Goal: Check status: Check status

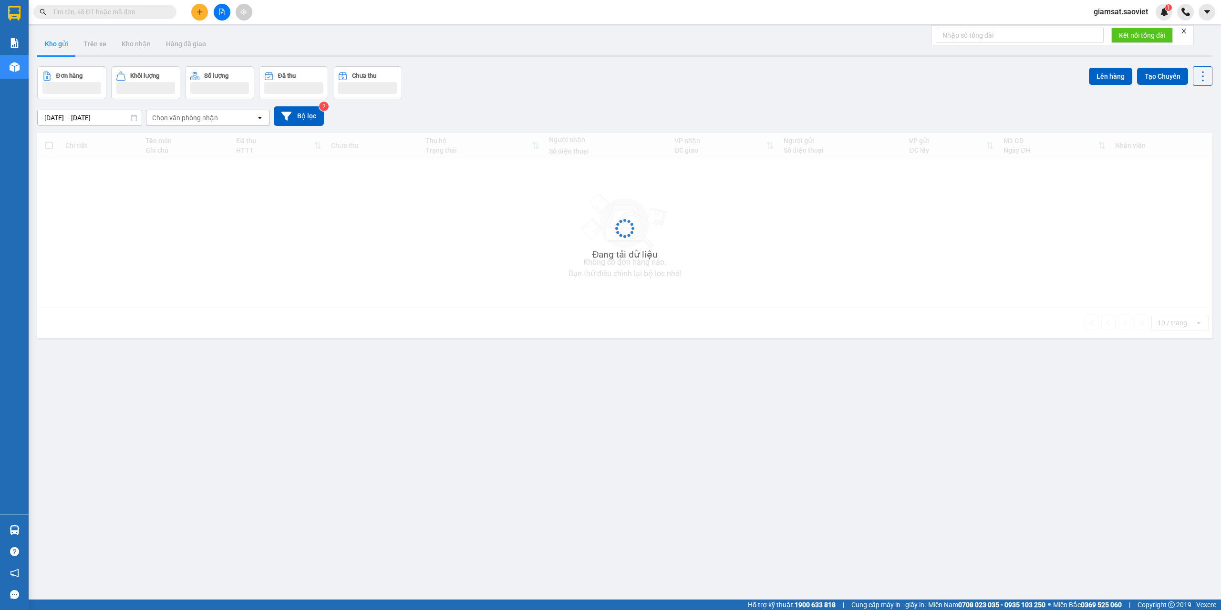
click at [91, 13] on input "text" at bounding box center [108, 12] width 113 height 10
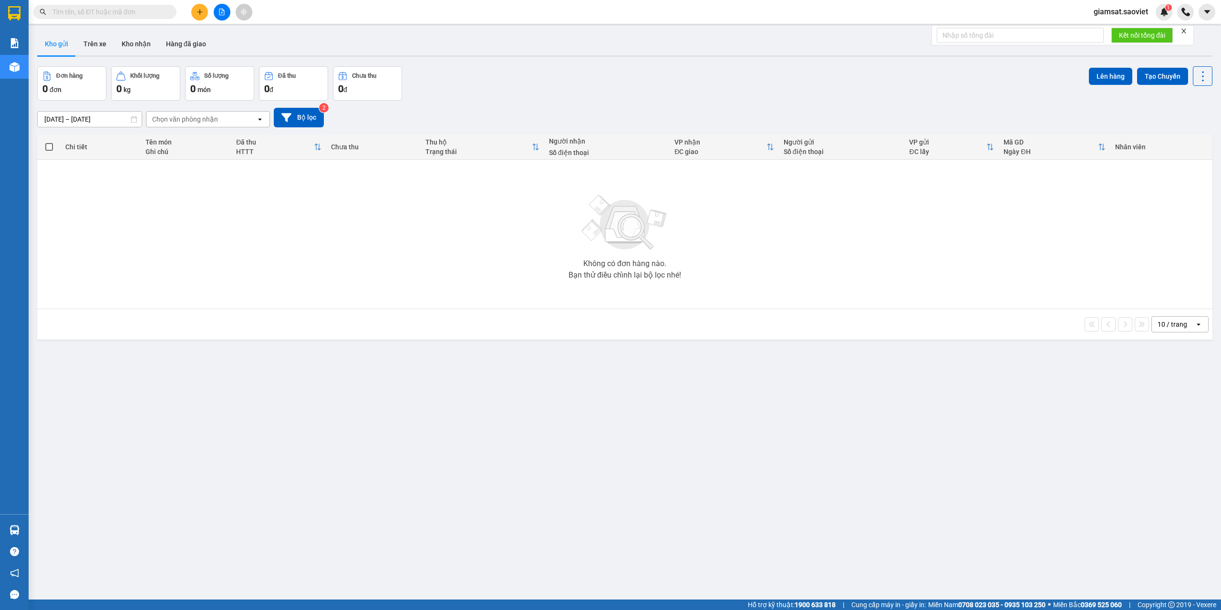
paste input "0968139522"
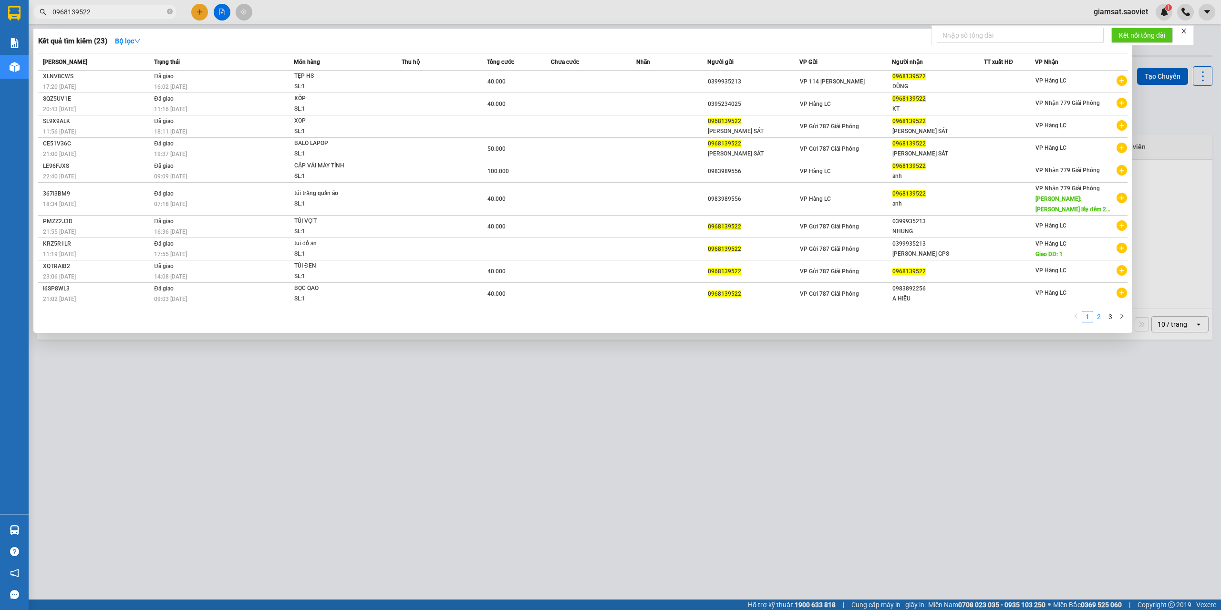
type input "0968139522"
click at [1100, 318] on link "2" at bounding box center [1098, 316] width 10 height 10
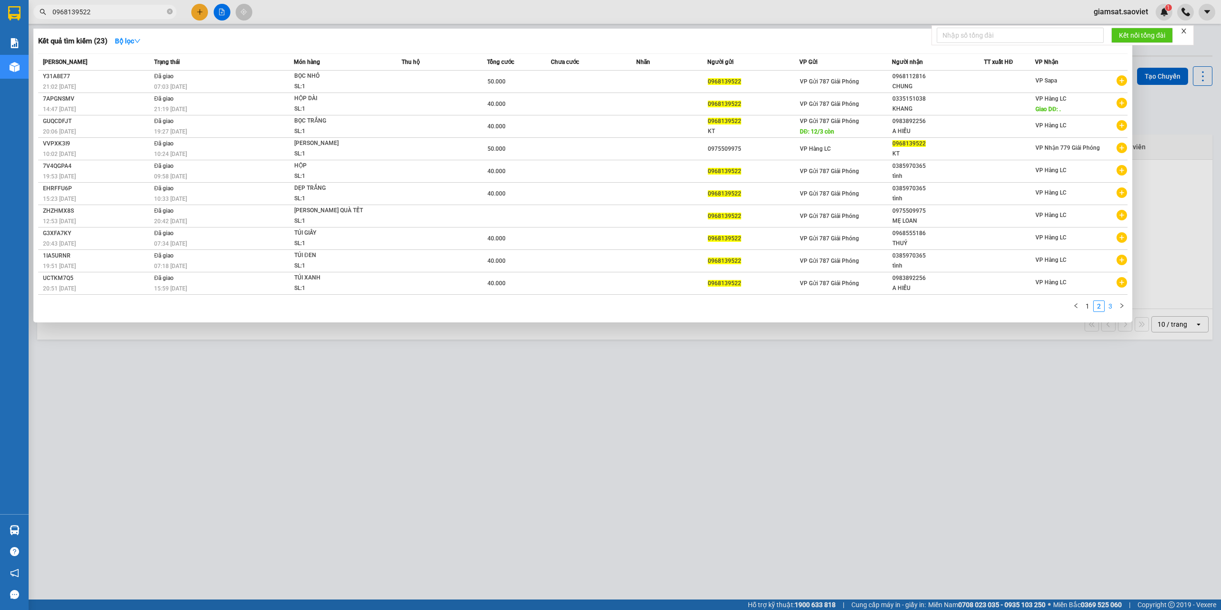
click at [1109, 308] on link "3" at bounding box center [1110, 306] width 10 height 10
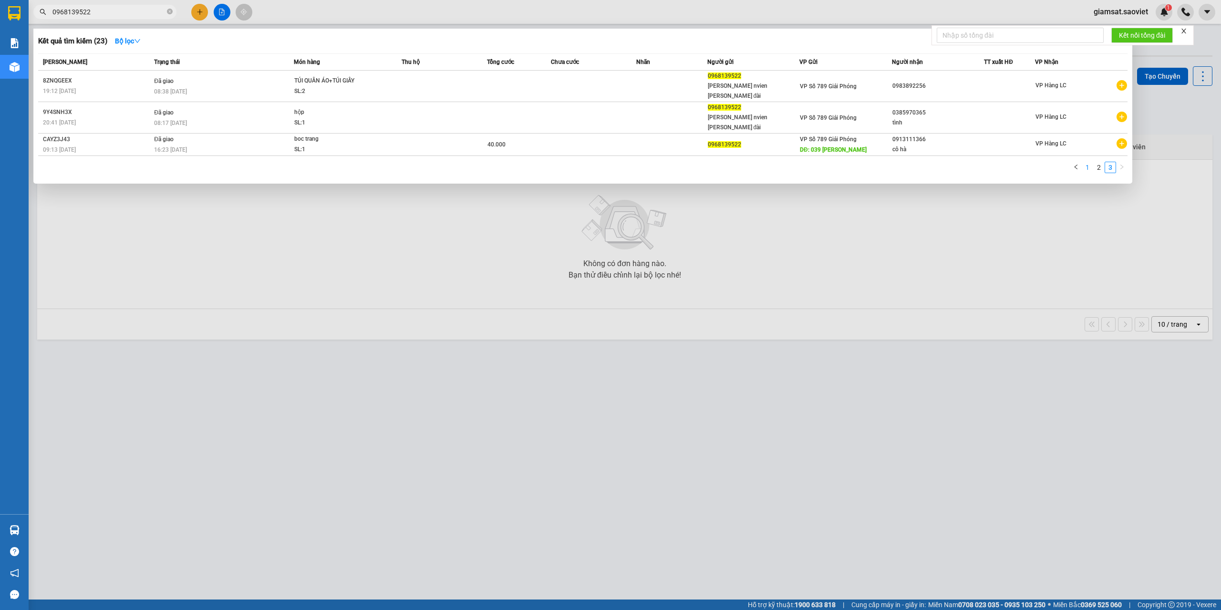
click at [1085, 162] on link "1" at bounding box center [1087, 167] width 10 height 10
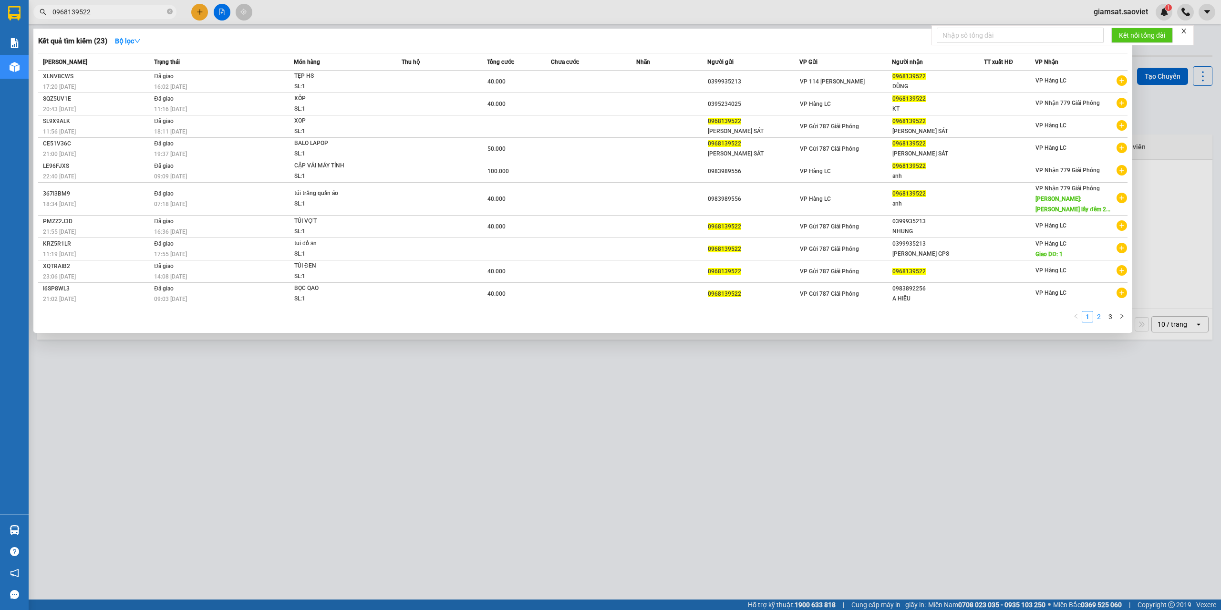
click at [1098, 312] on link "2" at bounding box center [1098, 316] width 10 height 10
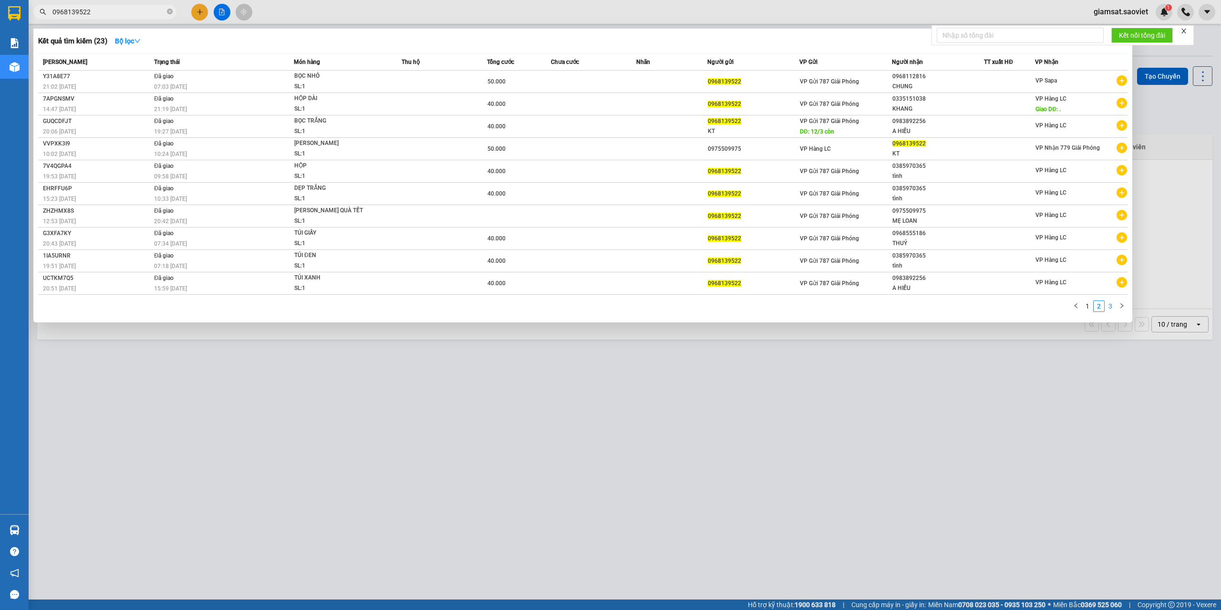
click at [1110, 305] on link "3" at bounding box center [1110, 306] width 10 height 10
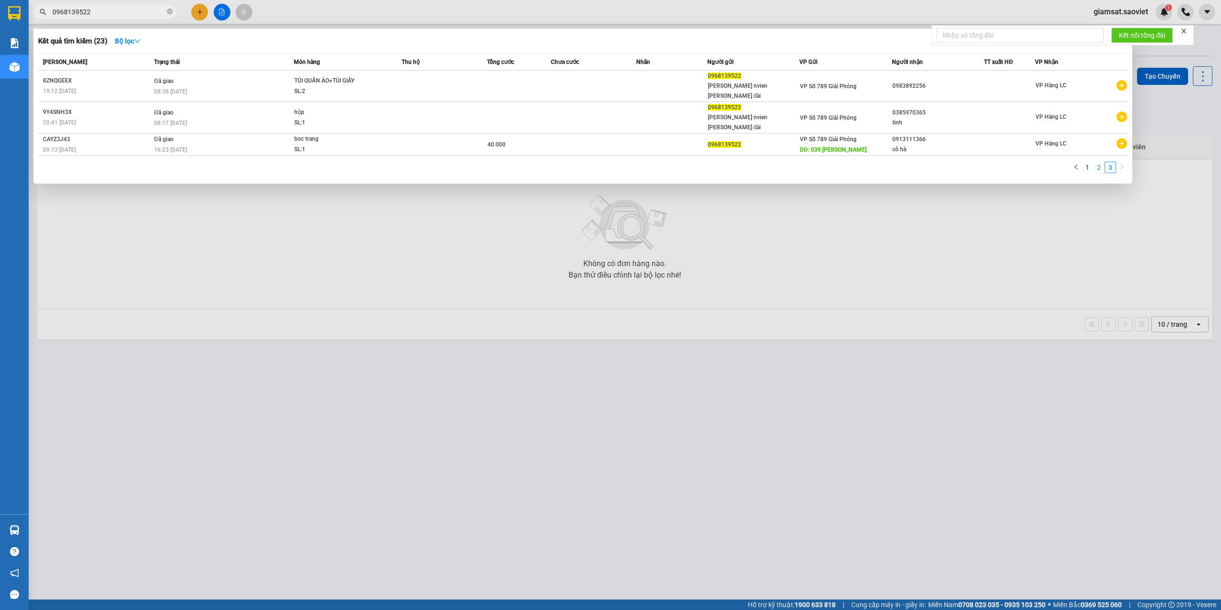
click at [1098, 162] on link "2" at bounding box center [1098, 167] width 10 height 10
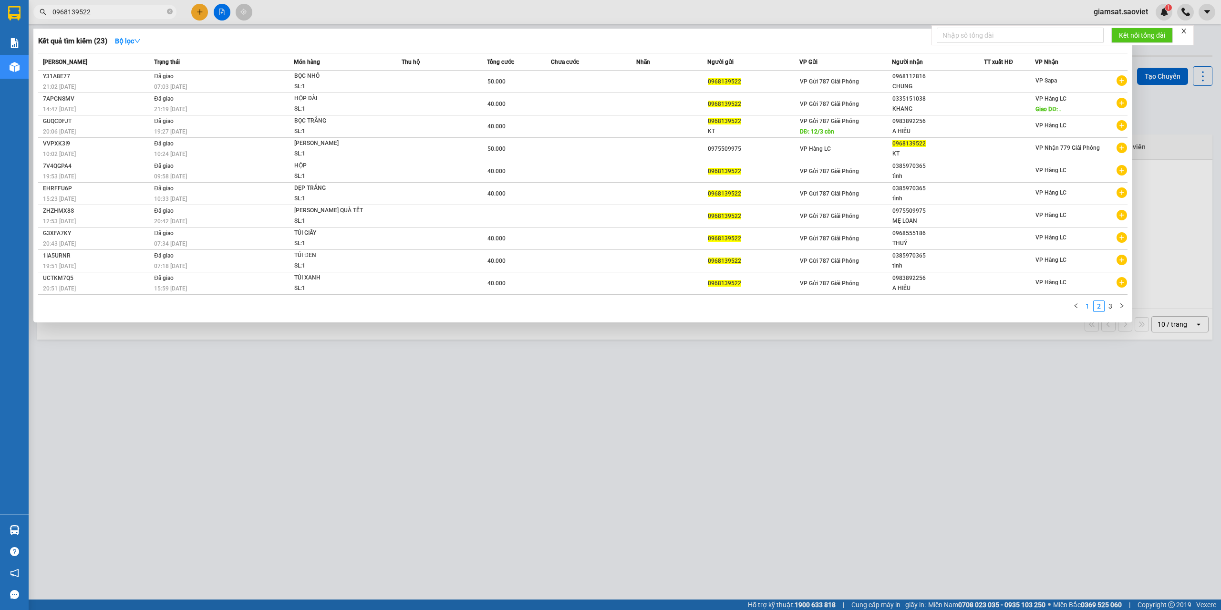
click at [1085, 307] on link "1" at bounding box center [1087, 306] width 10 height 10
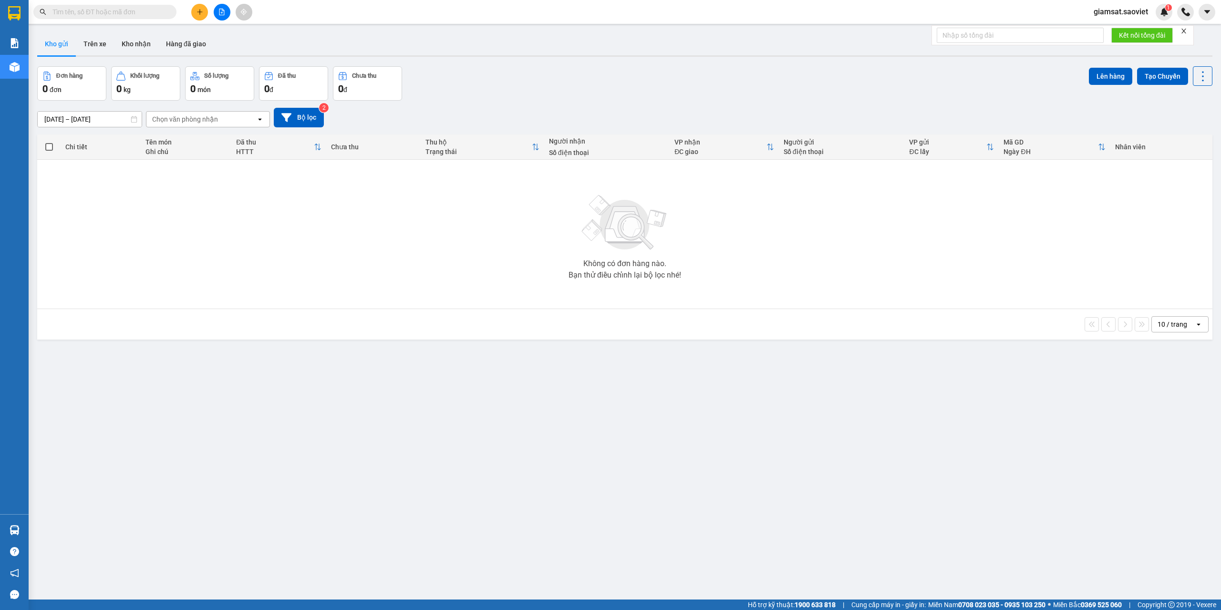
click at [102, 13] on input "text" at bounding box center [108, 12] width 113 height 10
paste input "0968139522"
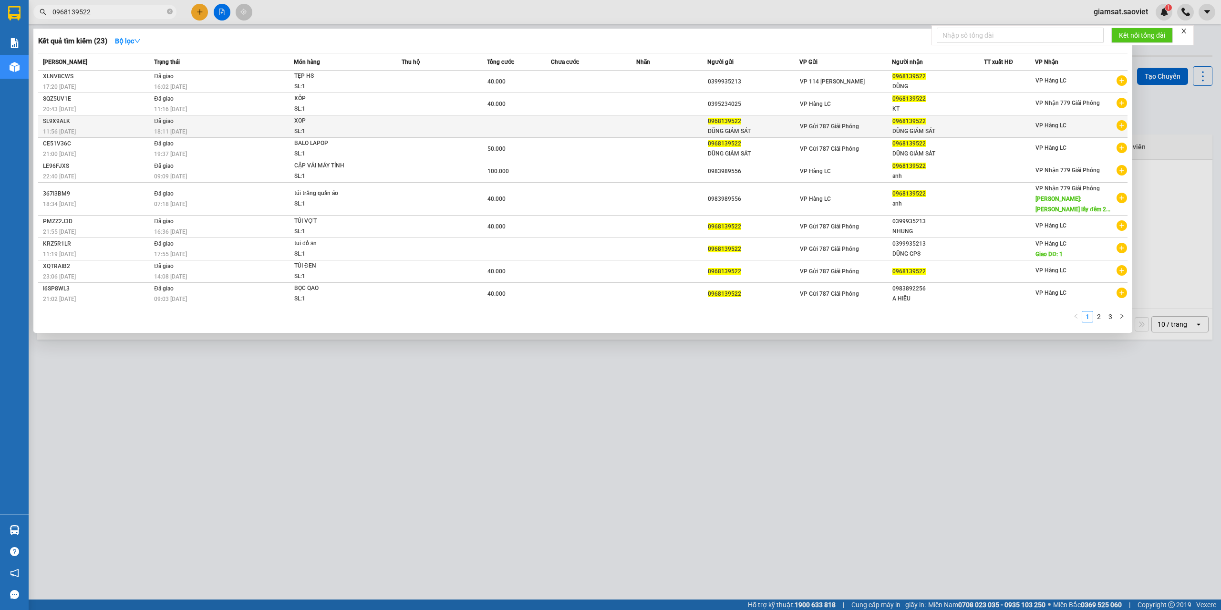
type input "0968139522"
click at [349, 128] on div "SL: 1" at bounding box center [330, 131] width 72 height 10
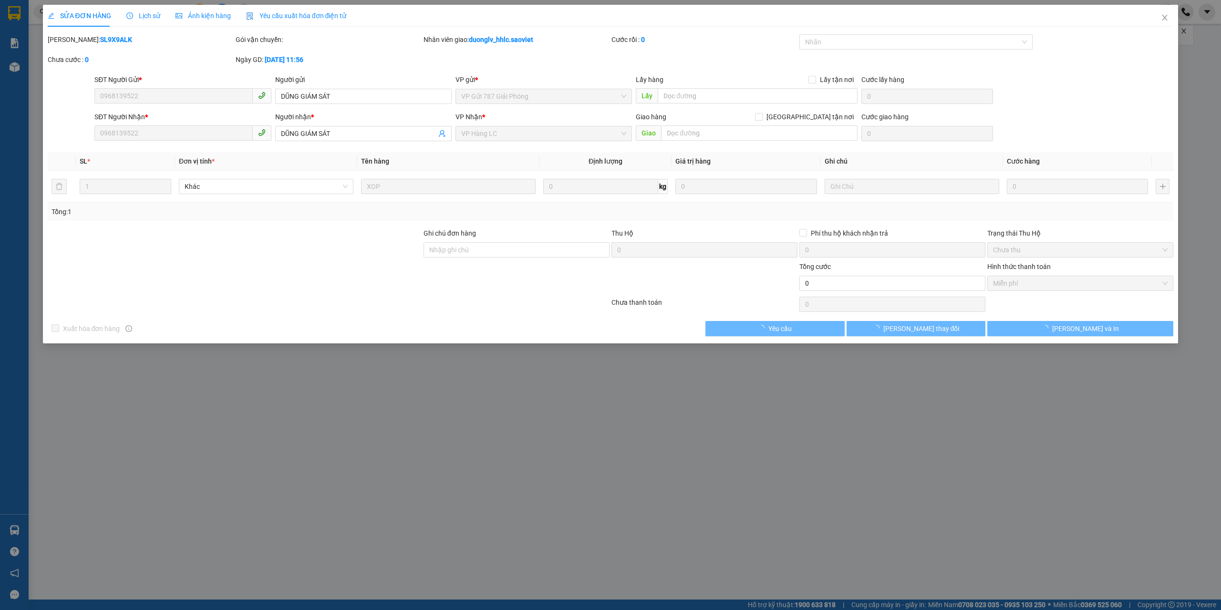
type input "0968139522"
type input "DŨNG GIÁM SÁT"
type input "0968139522"
type input "DŨNG GIÁM SÁT"
type input "0"
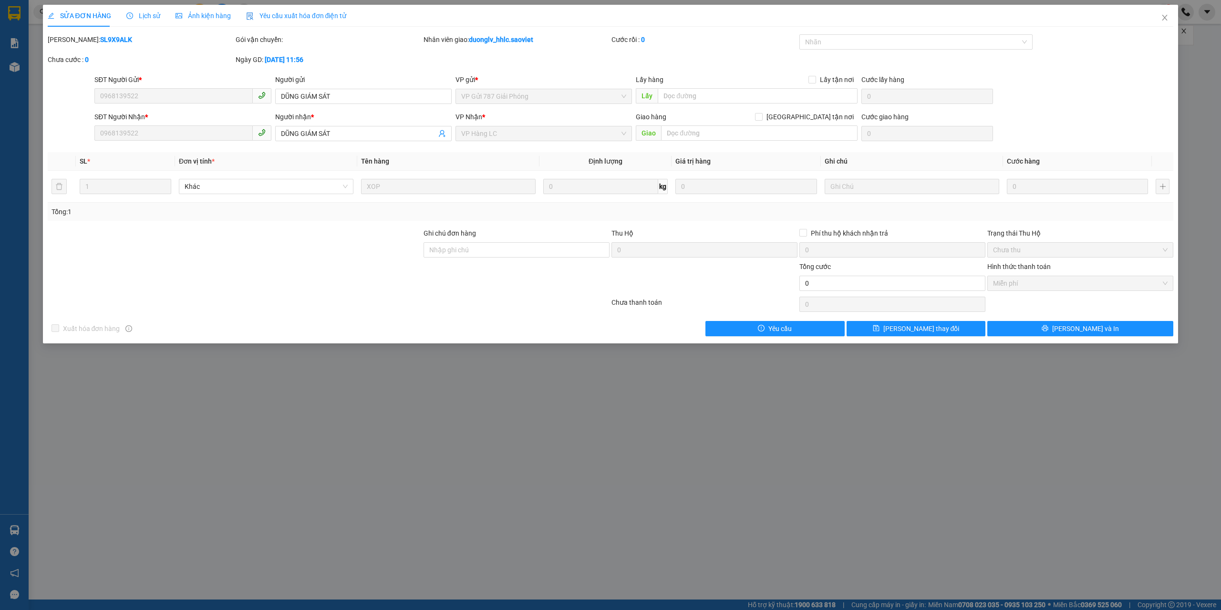
click at [145, 17] on span "Lịch sử" at bounding box center [143, 16] width 34 height 8
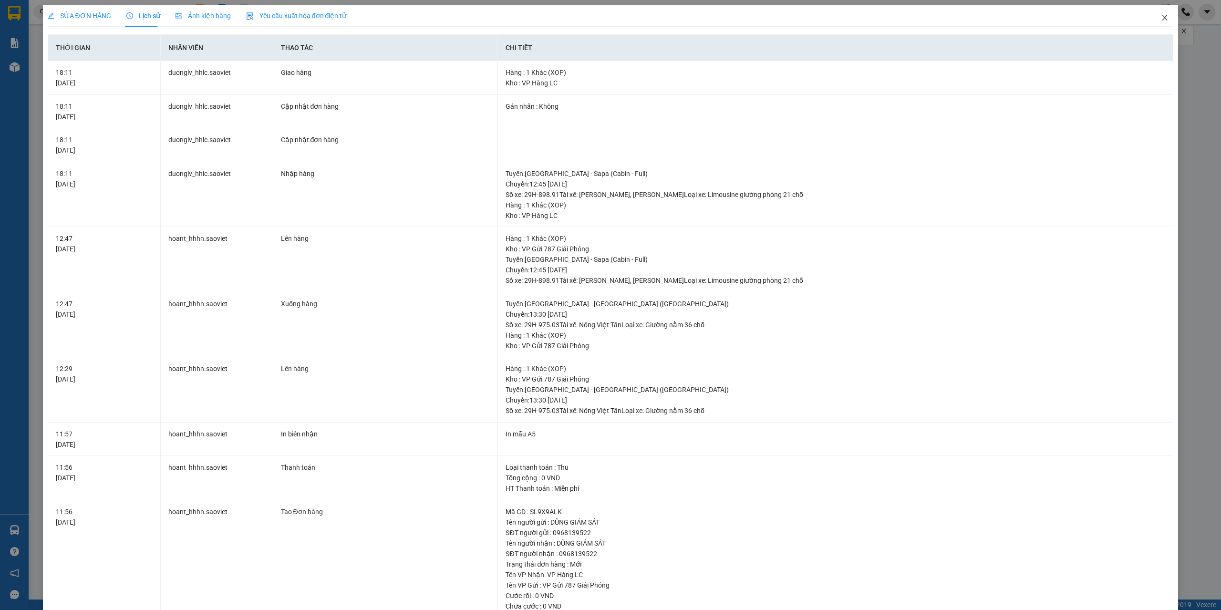
click at [1156, 23] on span "Close" at bounding box center [1164, 18] width 27 height 27
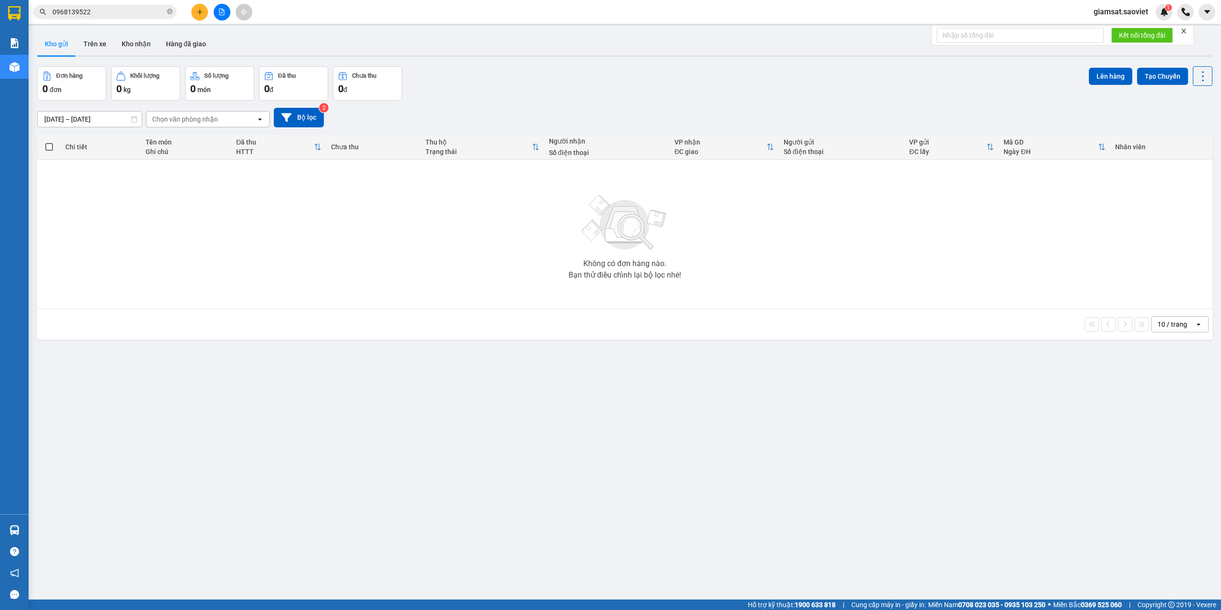
click at [76, 7] on input "0968139522" at bounding box center [108, 12] width 113 height 10
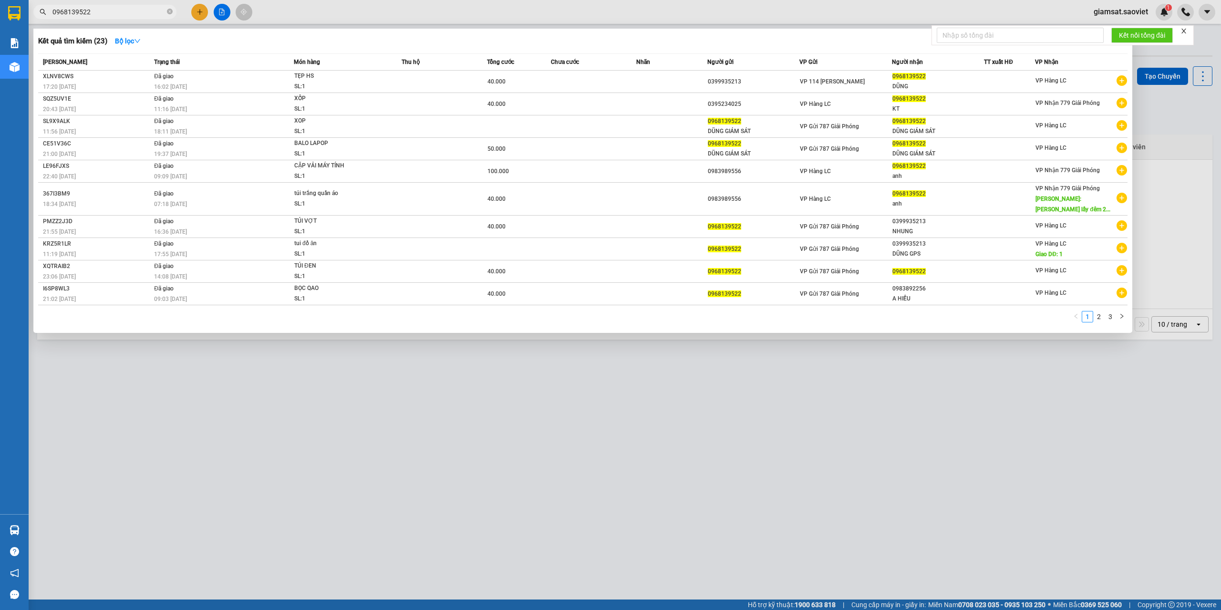
click at [76, 7] on input "0968139522" at bounding box center [108, 12] width 113 height 10
click at [469, 241] on td at bounding box center [443, 249] width 85 height 22
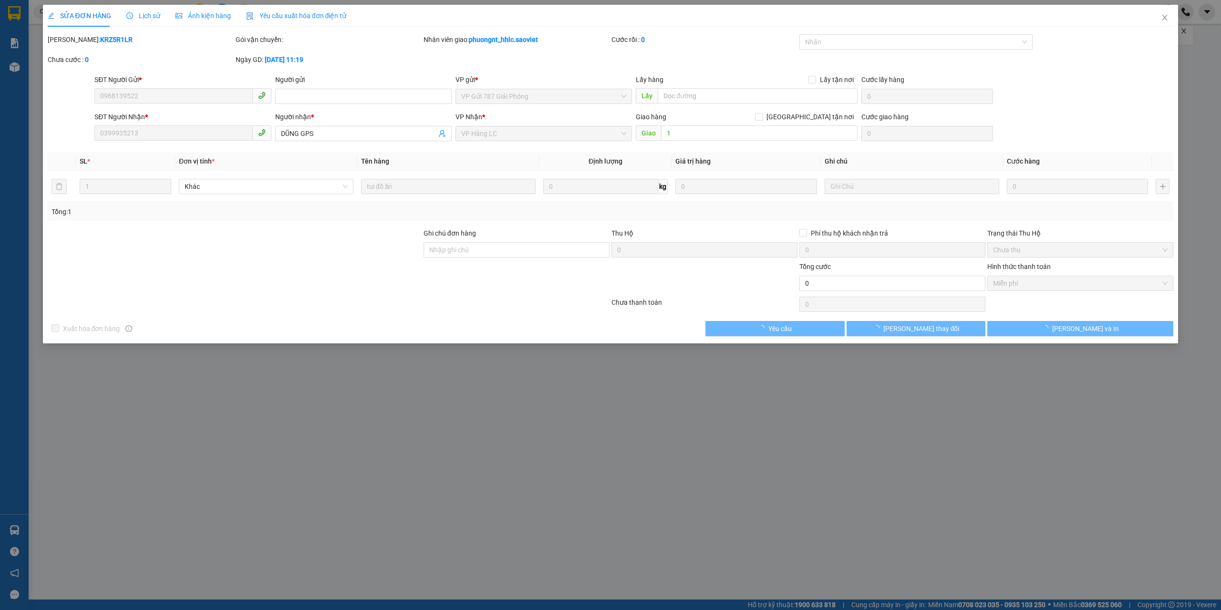
type input "0968139522"
type input "0399935213"
type input "DŨNG GPS"
type input "1"
type input "0"
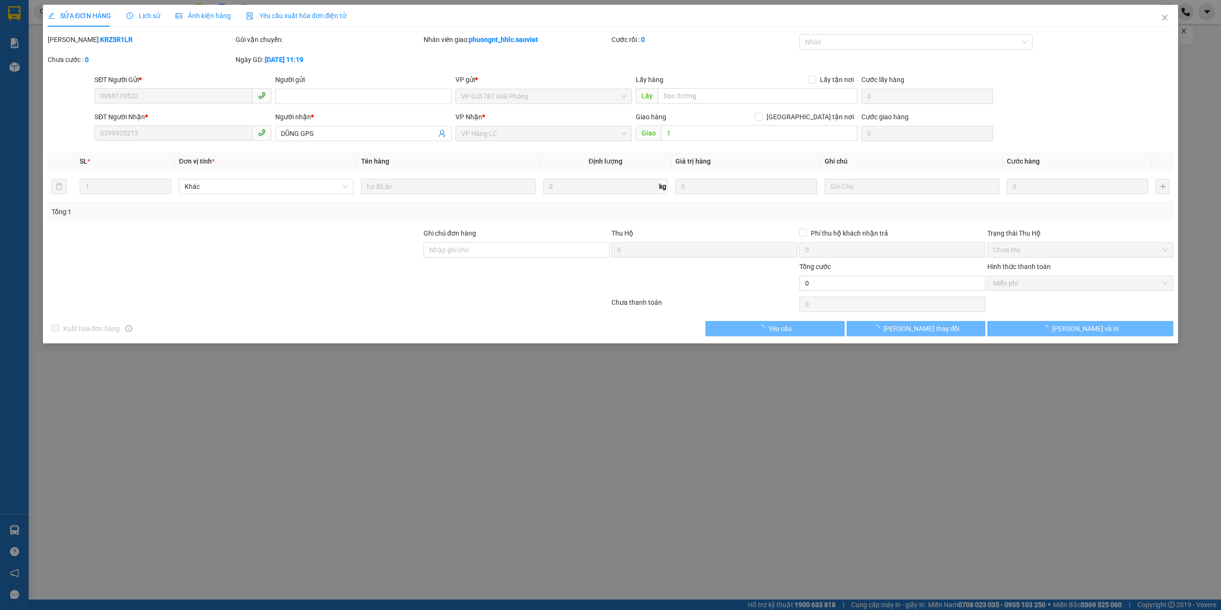
click at [135, 18] on span "Lịch sử" at bounding box center [143, 16] width 34 height 8
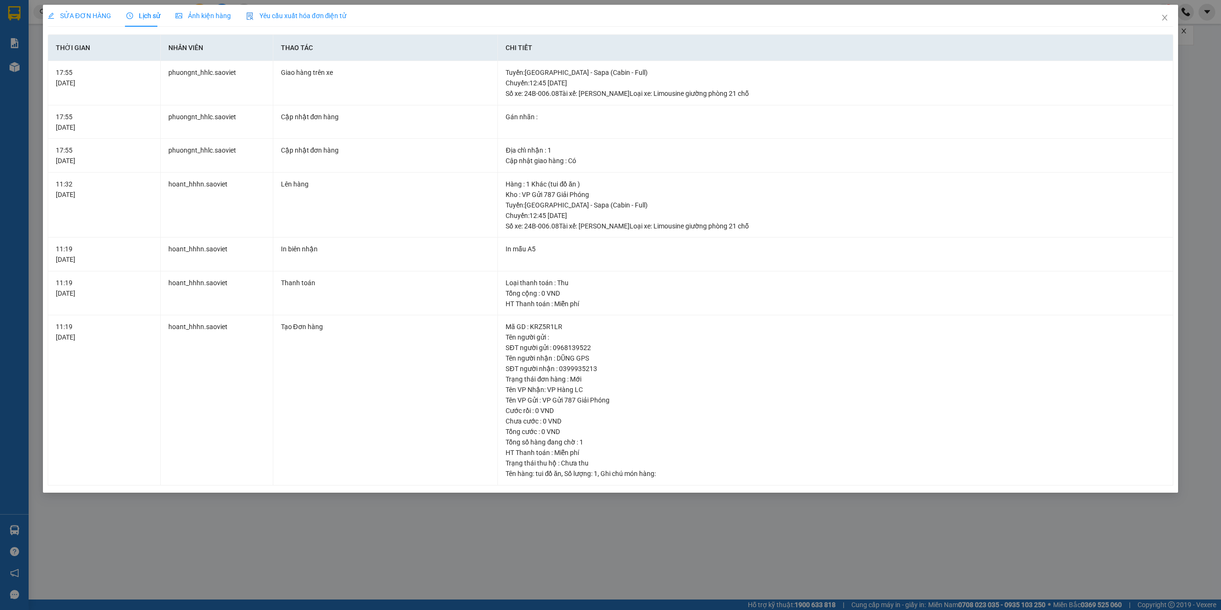
click at [436, 537] on div "SỬA ĐƠN HÀNG Lịch sử Ảnh kiện hàng Yêu cầu xuất hóa đơn điện tử Total Paid Fee …" at bounding box center [610, 305] width 1221 height 610
click at [1164, 18] on icon "close" at bounding box center [1164, 18] width 8 height 8
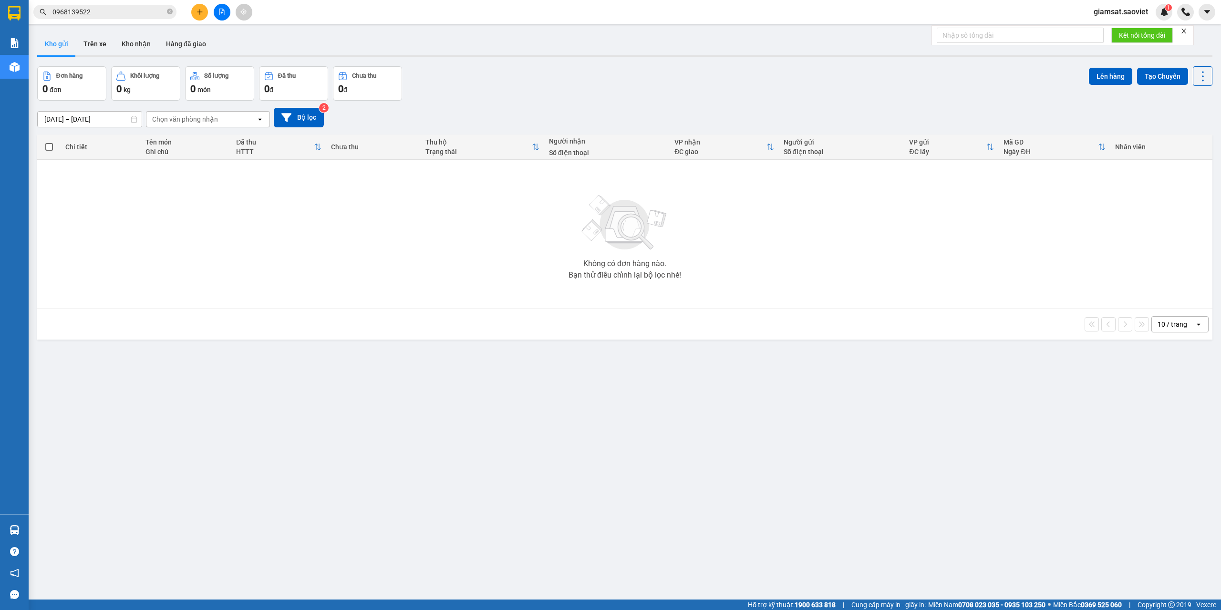
click at [105, 2] on div "Kết quả tìm kiếm ( 23 ) Bộ lọc Mã ĐH Trạng thái Món hàng Thu hộ Tổng cước Chưa …" at bounding box center [610, 12] width 1221 height 24
click at [91, 14] on input "0968139522" at bounding box center [108, 12] width 113 height 10
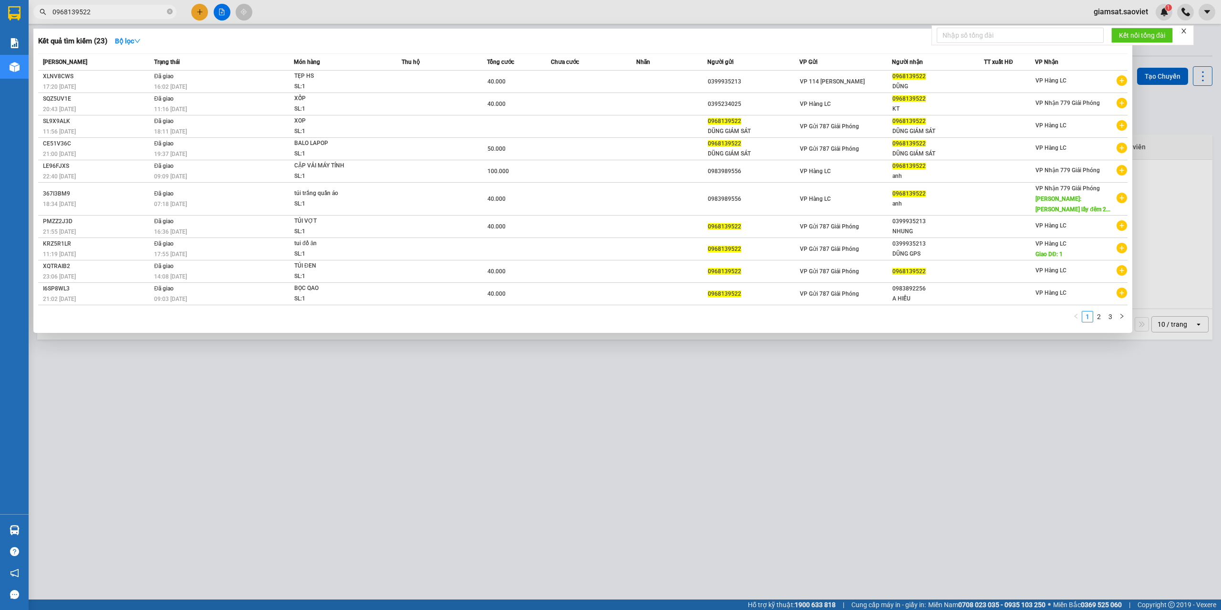
click at [91, 14] on input "0968139522" at bounding box center [108, 12] width 113 height 10
click at [1095, 317] on link "2" at bounding box center [1098, 316] width 10 height 10
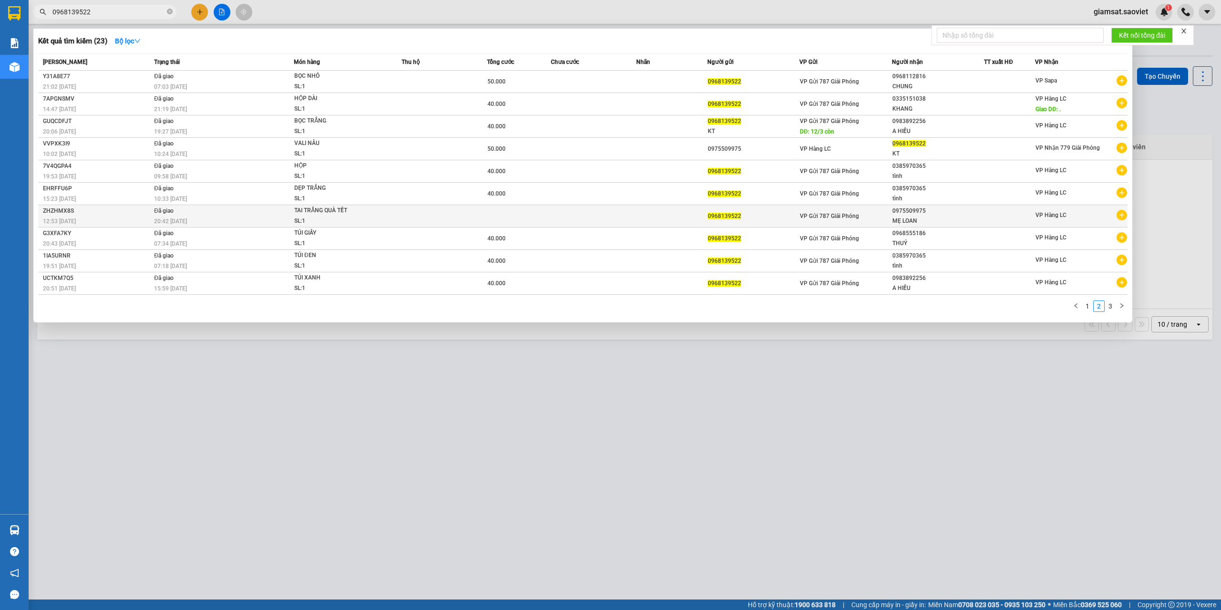
click at [538, 221] on td at bounding box center [519, 216] width 64 height 22
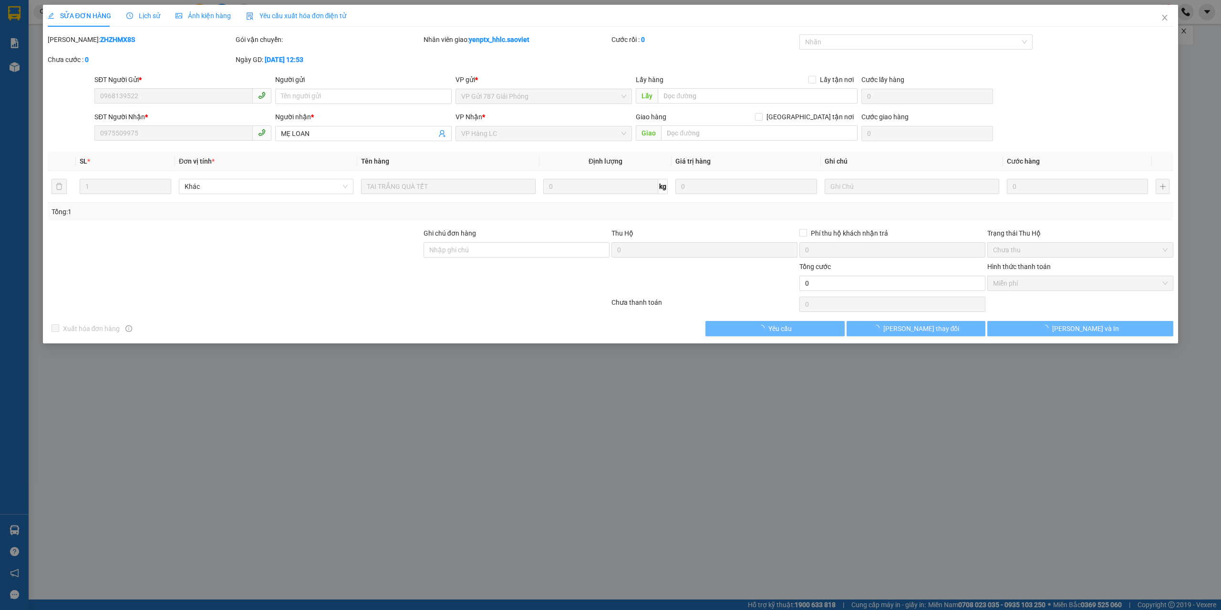
type input "0968139522"
type input "0975509975"
type input "MẸ LOAN"
type input "0"
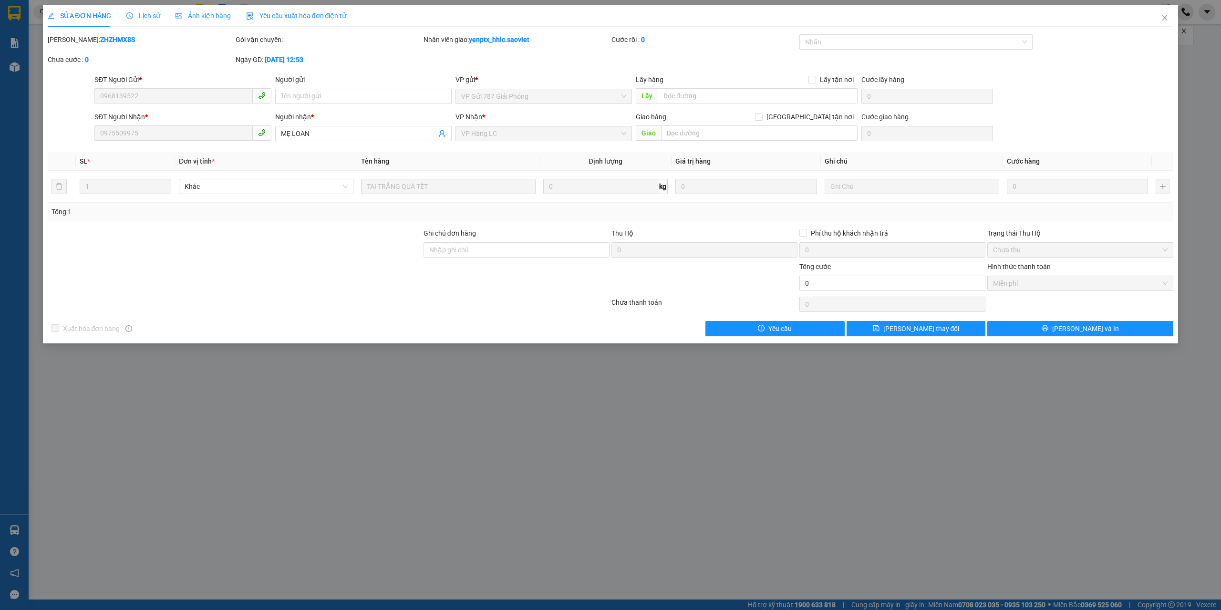
click at [143, 14] on span "Lịch sử" at bounding box center [143, 16] width 34 height 8
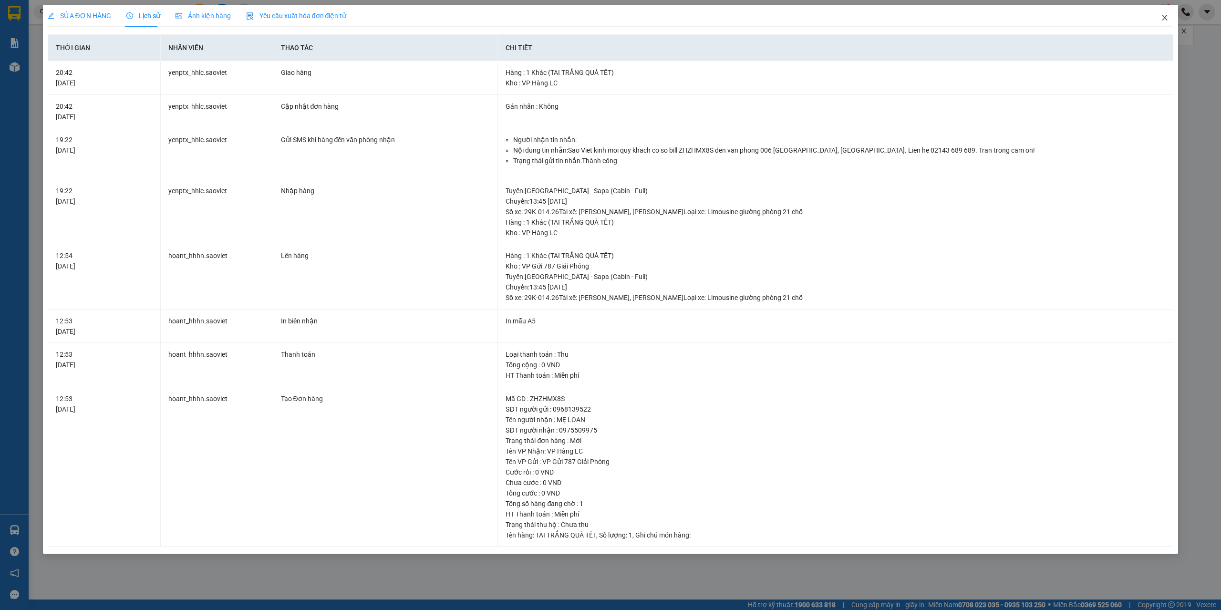
click at [1158, 13] on span "Close" at bounding box center [1164, 18] width 27 height 27
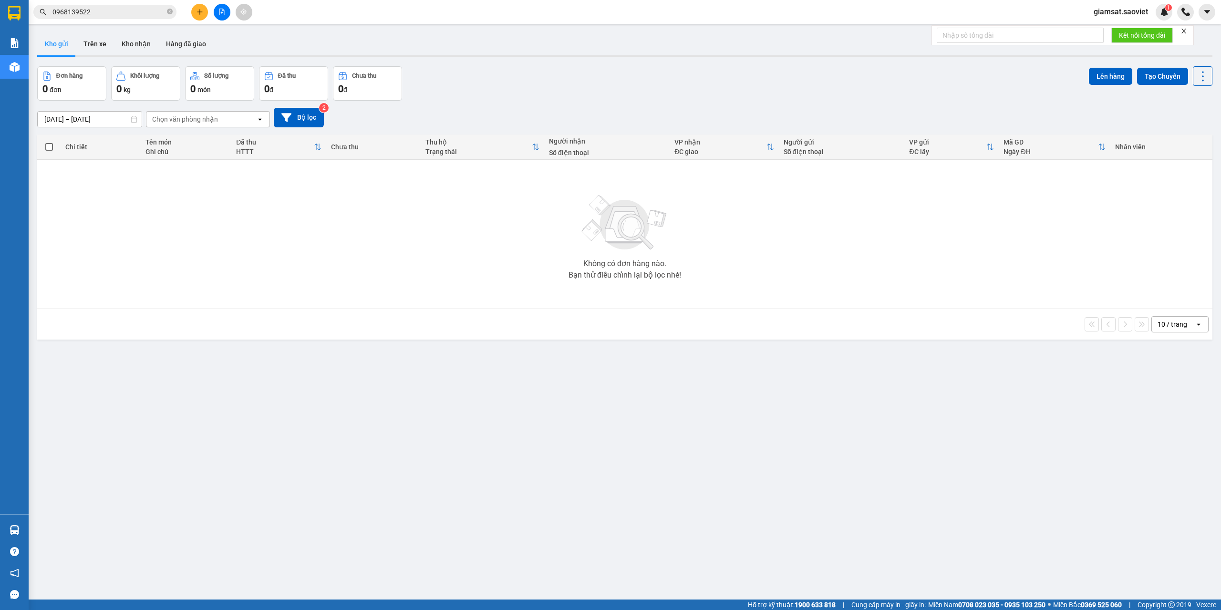
click at [112, 12] on input "0968139522" at bounding box center [108, 12] width 113 height 10
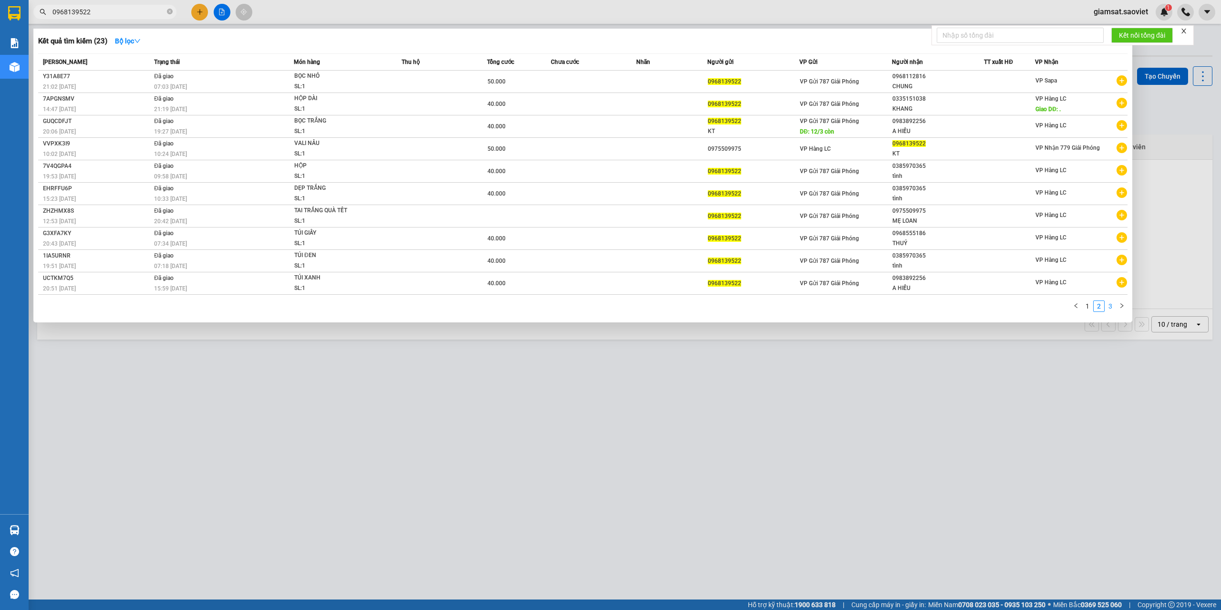
click at [1111, 306] on link "3" at bounding box center [1110, 306] width 10 height 10
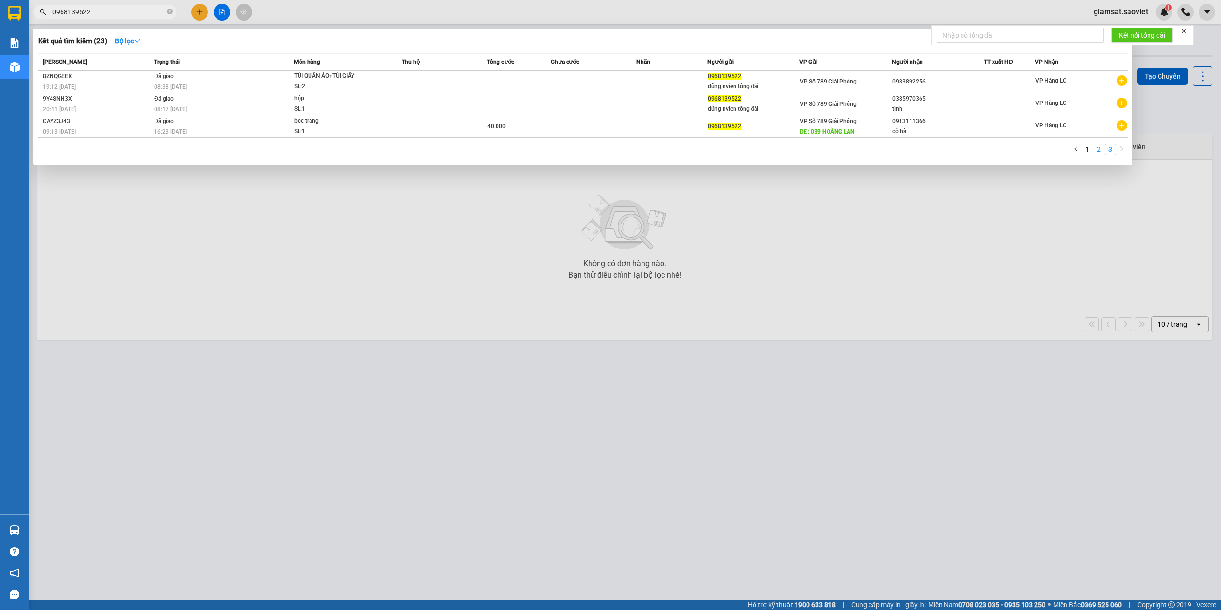
click at [1101, 151] on link "2" at bounding box center [1098, 149] width 10 height 10
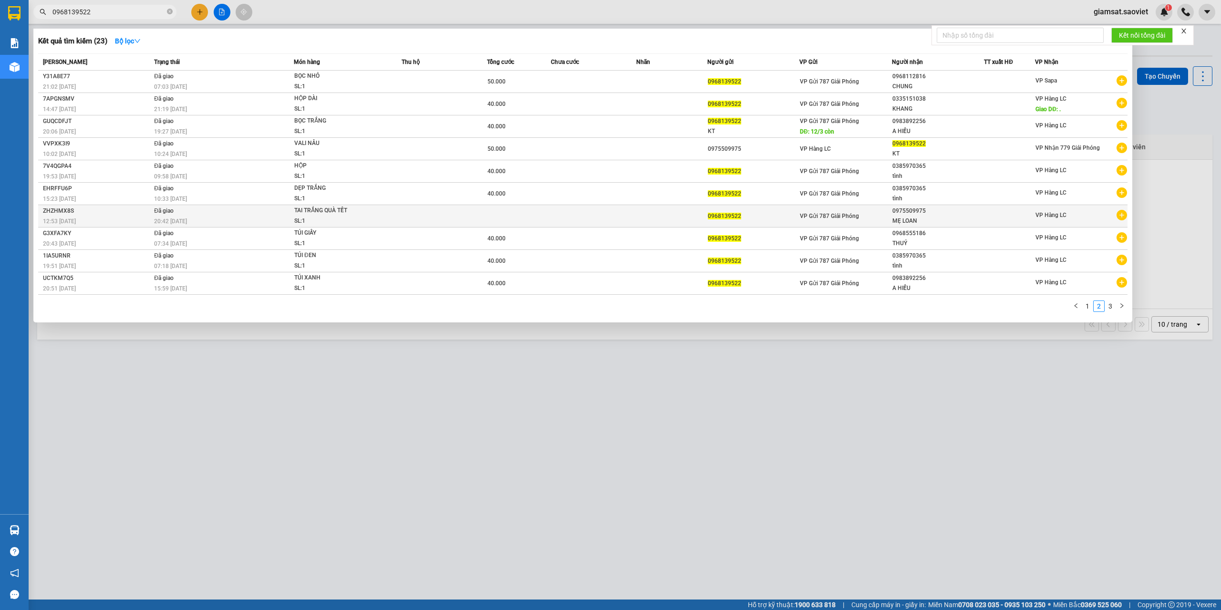
click at [910, 208] on div "0975509975" at bounding box center [938, 211] width 92 height 10
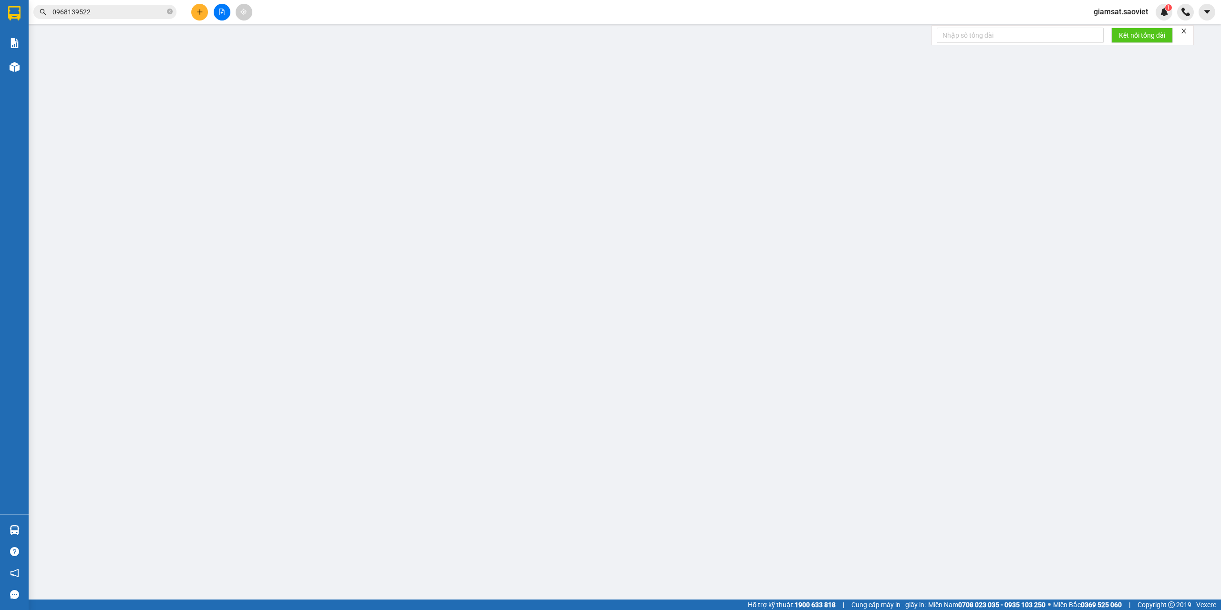
type input "0968139522"
type input "0975509975"
type input "MẸ LOAN"
type input "0"
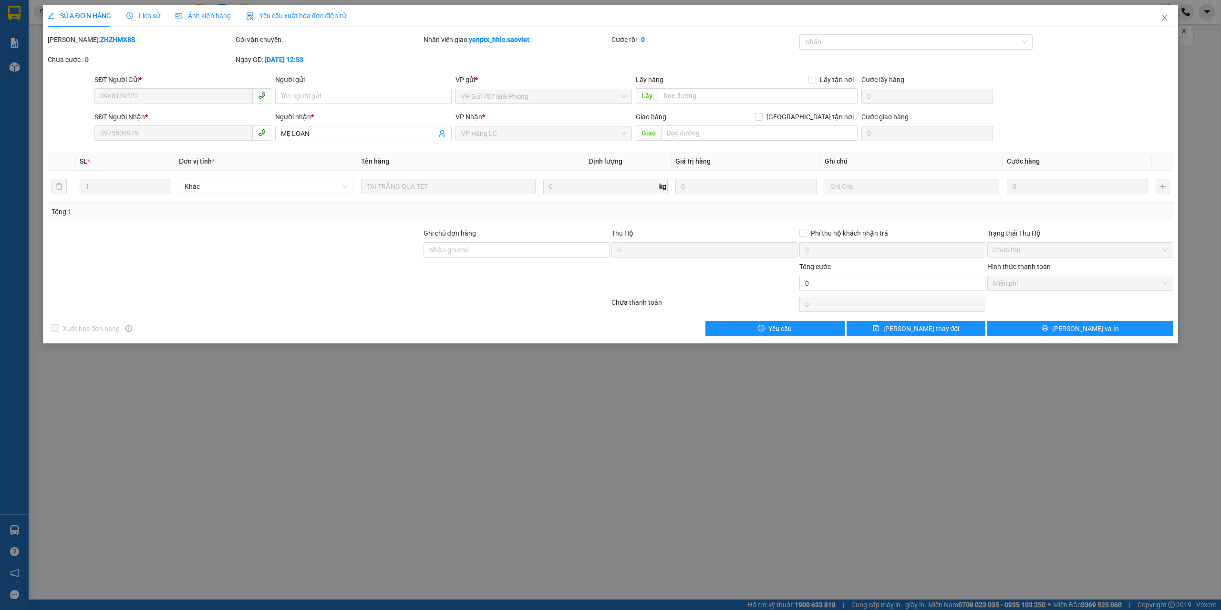
click at [147, 571] on div "SỬA ĐƠN HÀNG Lịch sử Ảnh kiện hàng Yêu cầu xuất hóa đơn điện tử Total Paid Fee …" at bounding box center [610, 305] width 1221 height 610
